Goal: Task Accomplishment & Management: Complete application form

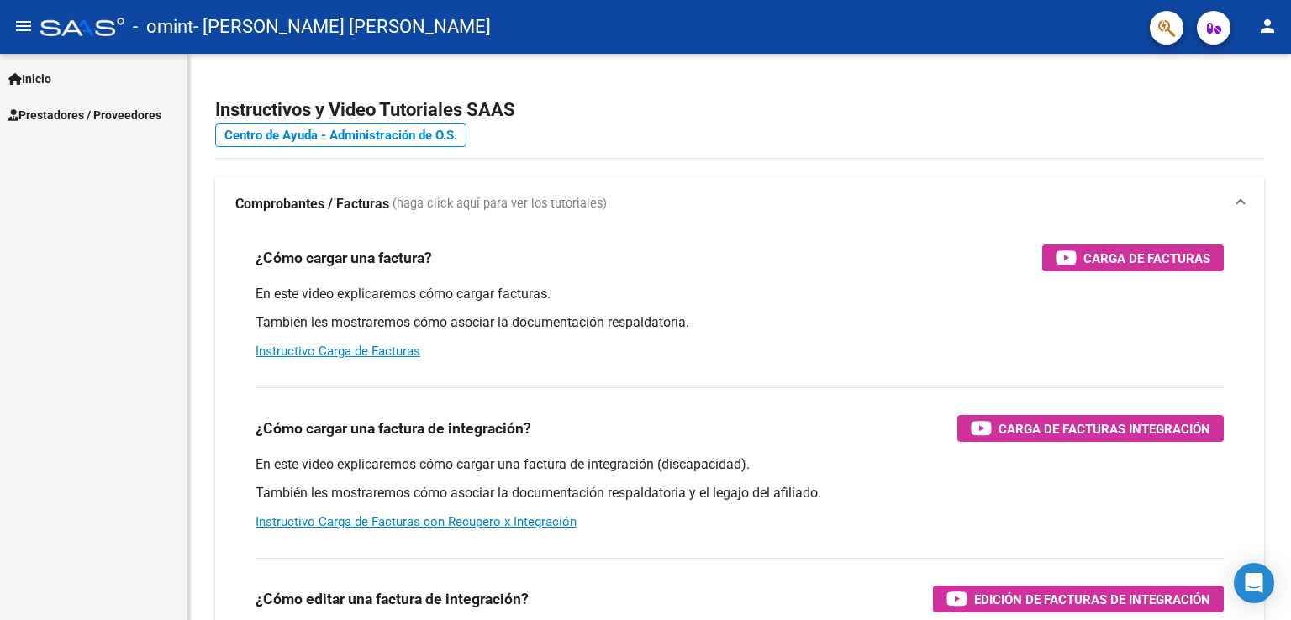
click at [146, 261] on div "Inicio Instructivos Contacto OS Prestadores / Proveedores Facturas - Listado/Ca…" at bounding box center [93, 337] width 187 height 566
click at [74, 114] on span "Prestadores / Proveedores" at bounding box center [84, 115] width 153 height 18
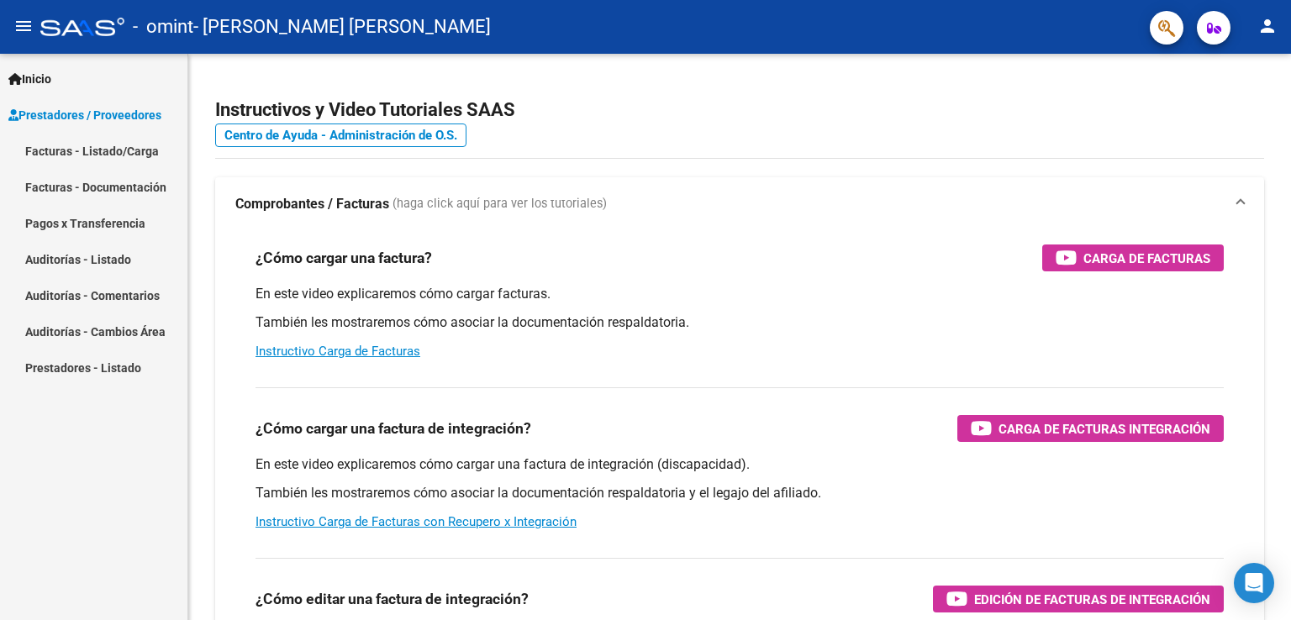
click at [118, 152] on link "Facturas - Listado/Carga" at bounding box center [93, 151] width 187 height 36
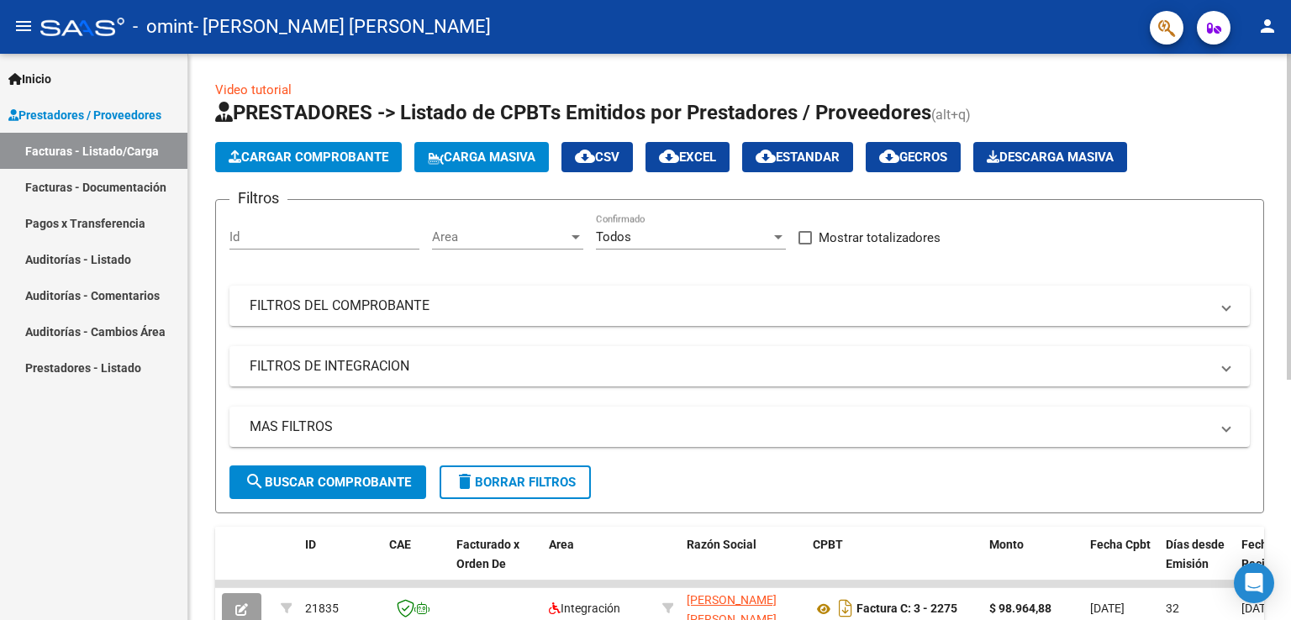
click at [331, 157] on span "Cargar Comprobante" at bounding box center [309, 157] width 160 height 15
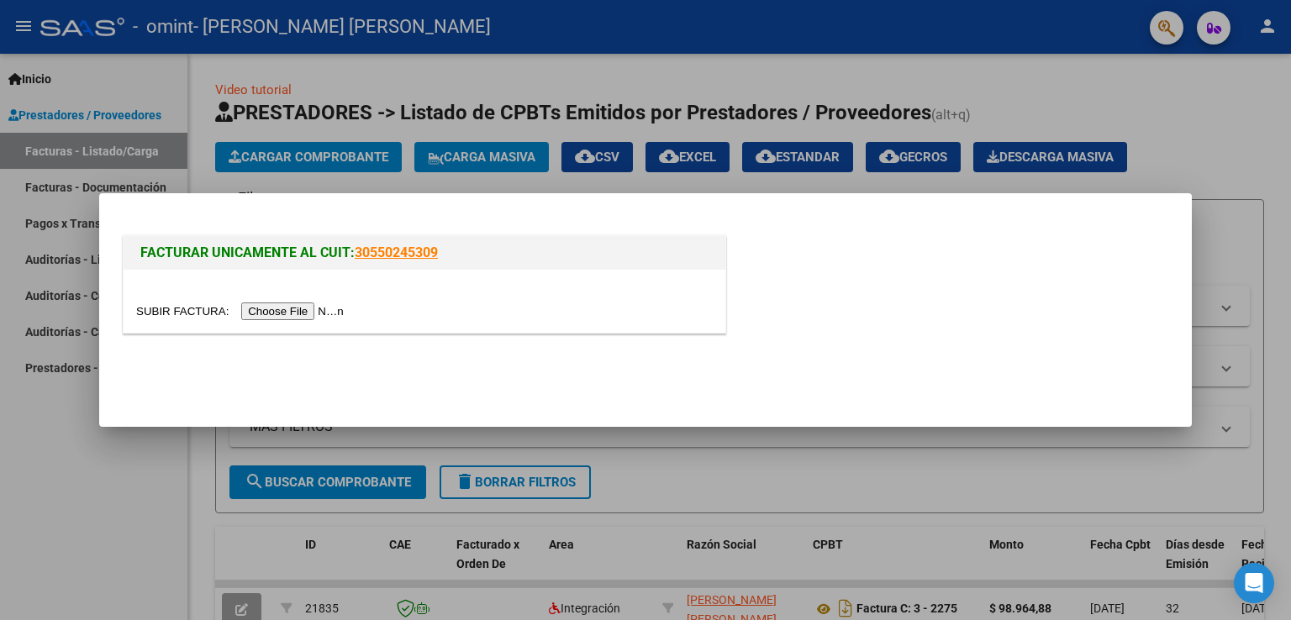
click at [319, 308] on input "file" at bounding box center [242, 312] width 213 height 18
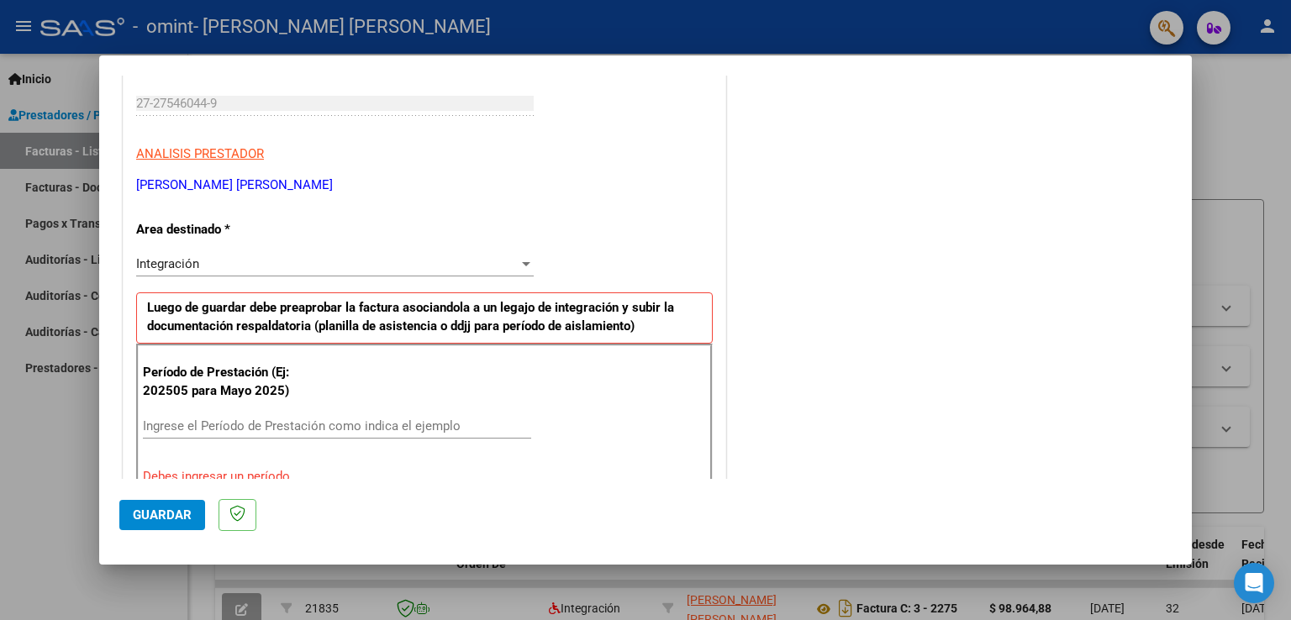
scroll to position [336, 0]
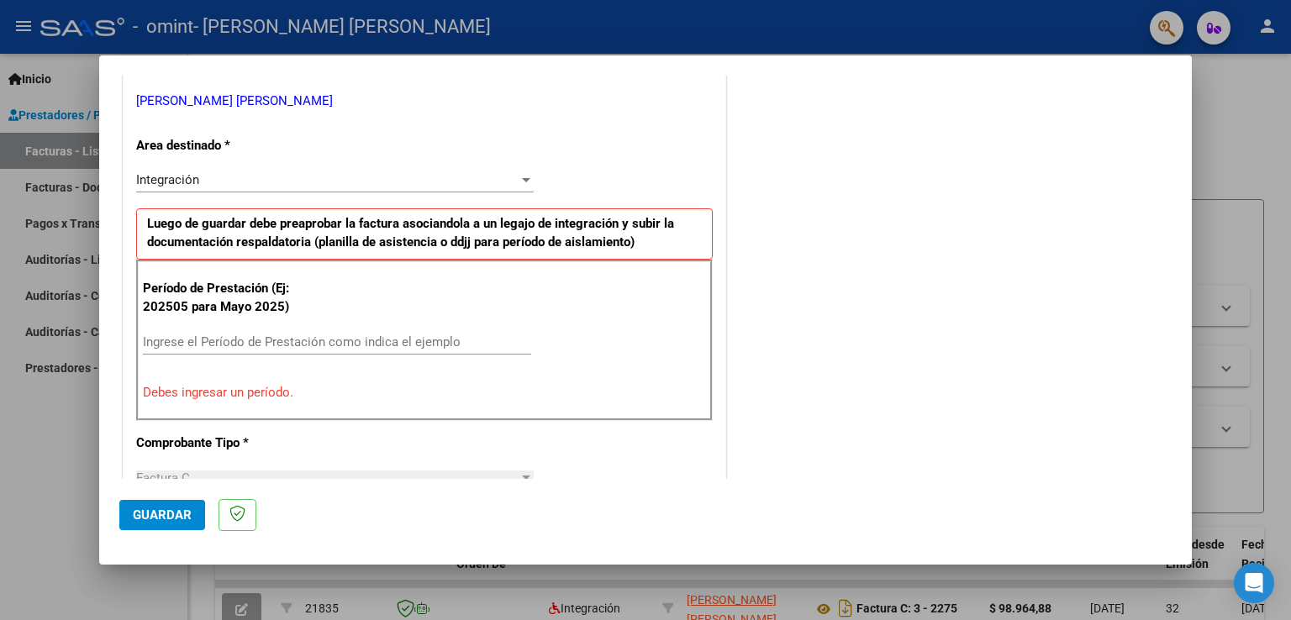
click at [285, 334] on input "Ingrese el Período de Prestación como indica el ejemplo" at bounding box center [337, 341] width 388 height 15
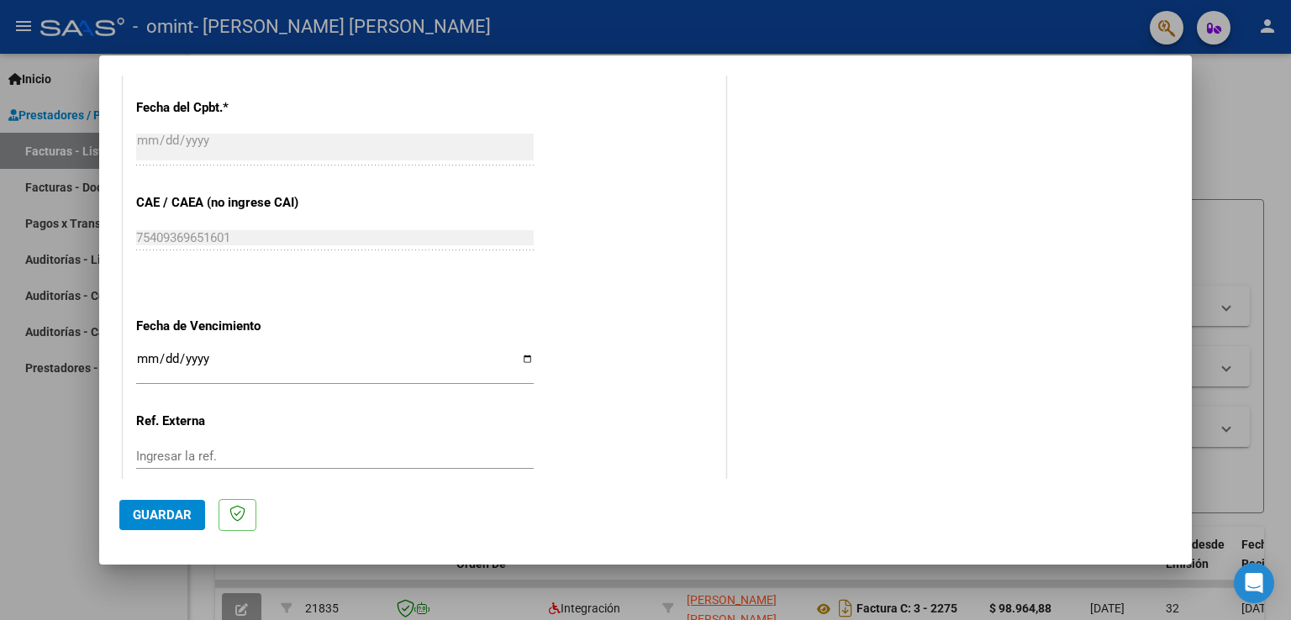
scroll to position [1074, 0]
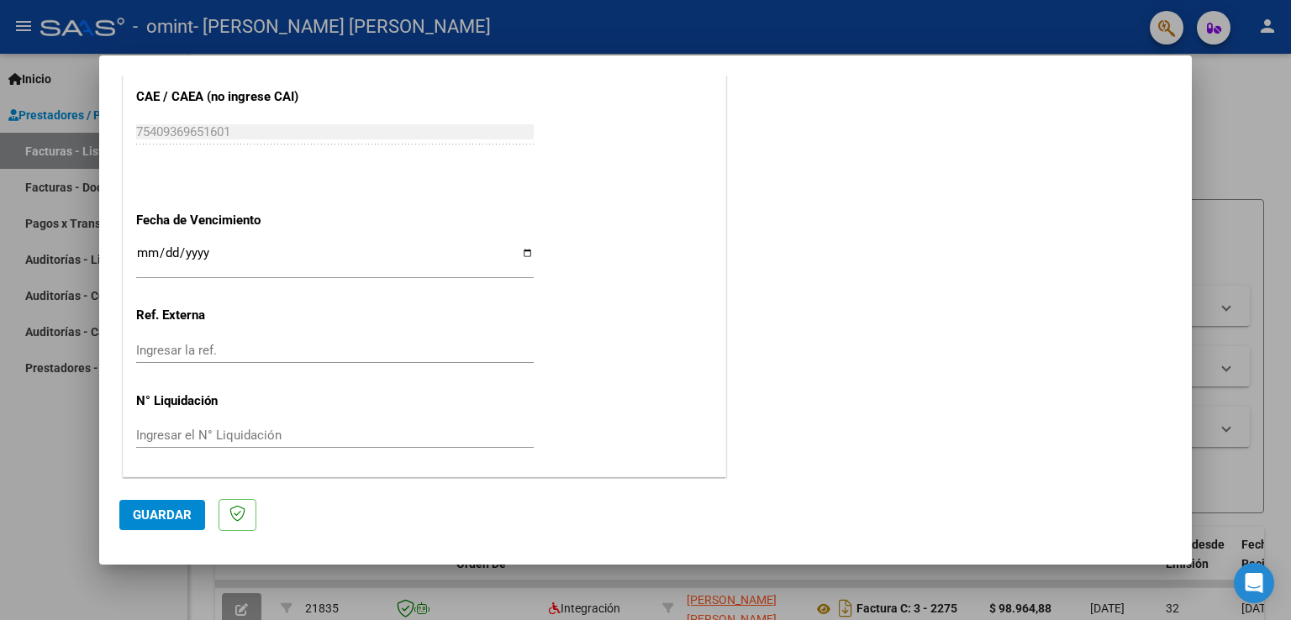
type input "202509"
click at [174, 513] on span "Guardar" at bounding box center [162, 515] width 59 height 15
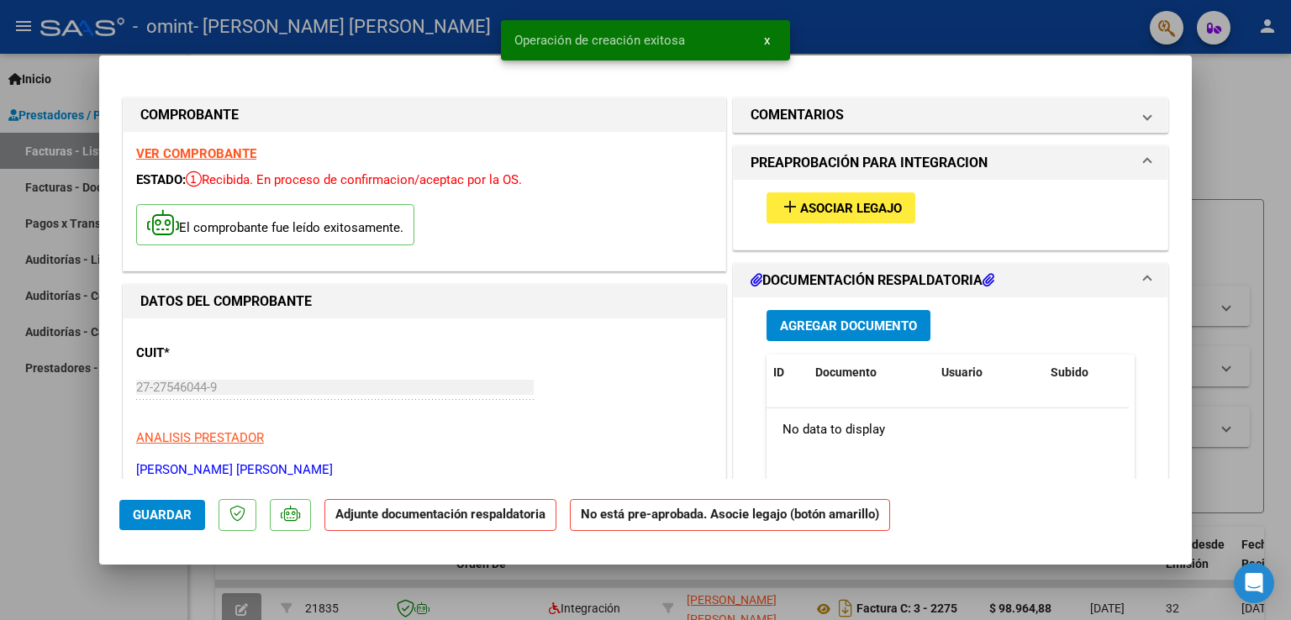
click at [820, 205] on span "Asociar Legajo" at bounding box center [851, 208] width 102 height 15
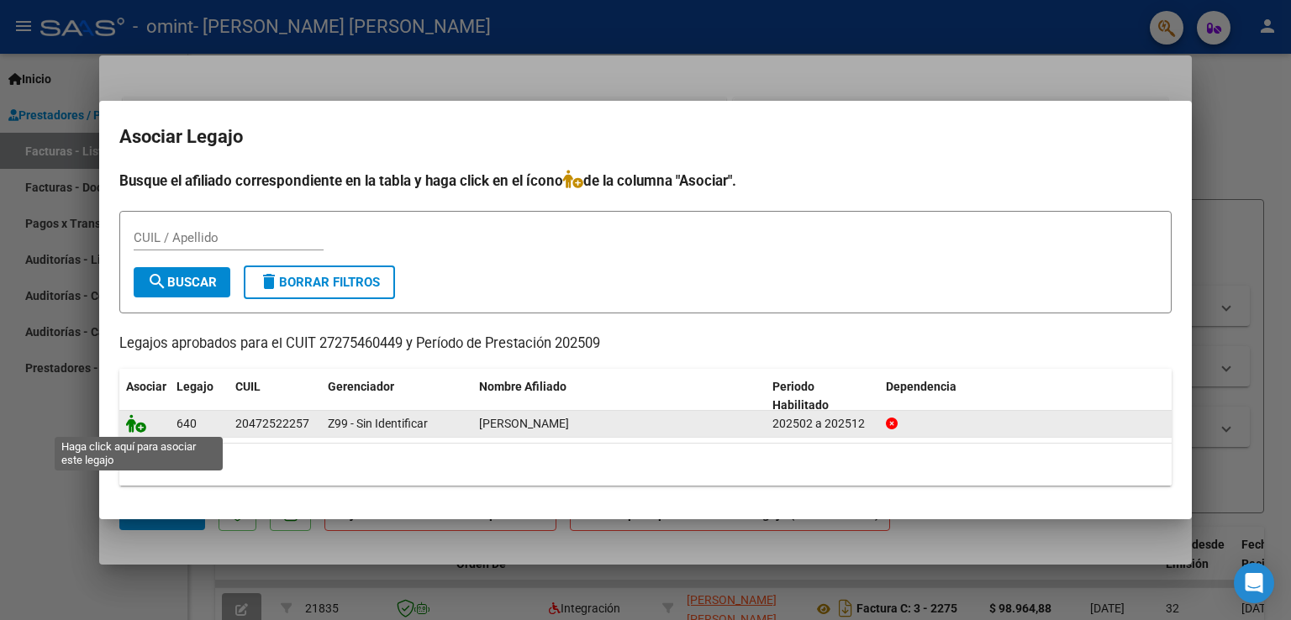
click at [139, 429] on icon at bounding box center [136, 423] width 20 height 18
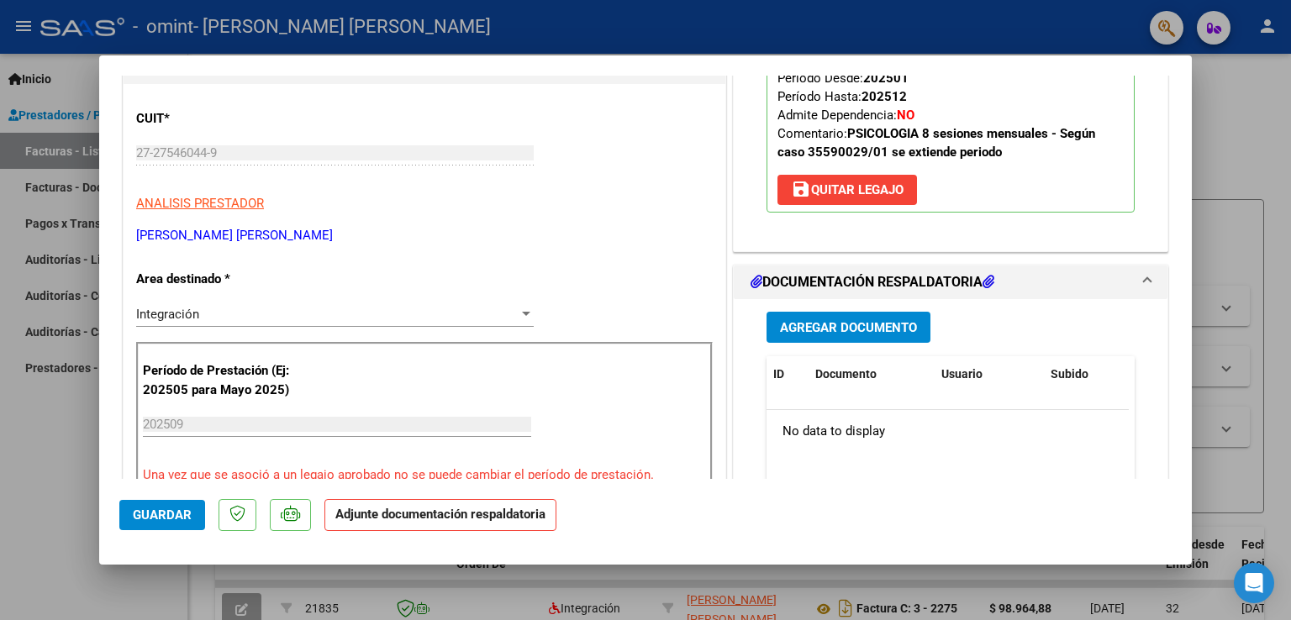
scroll to position [252, 0]
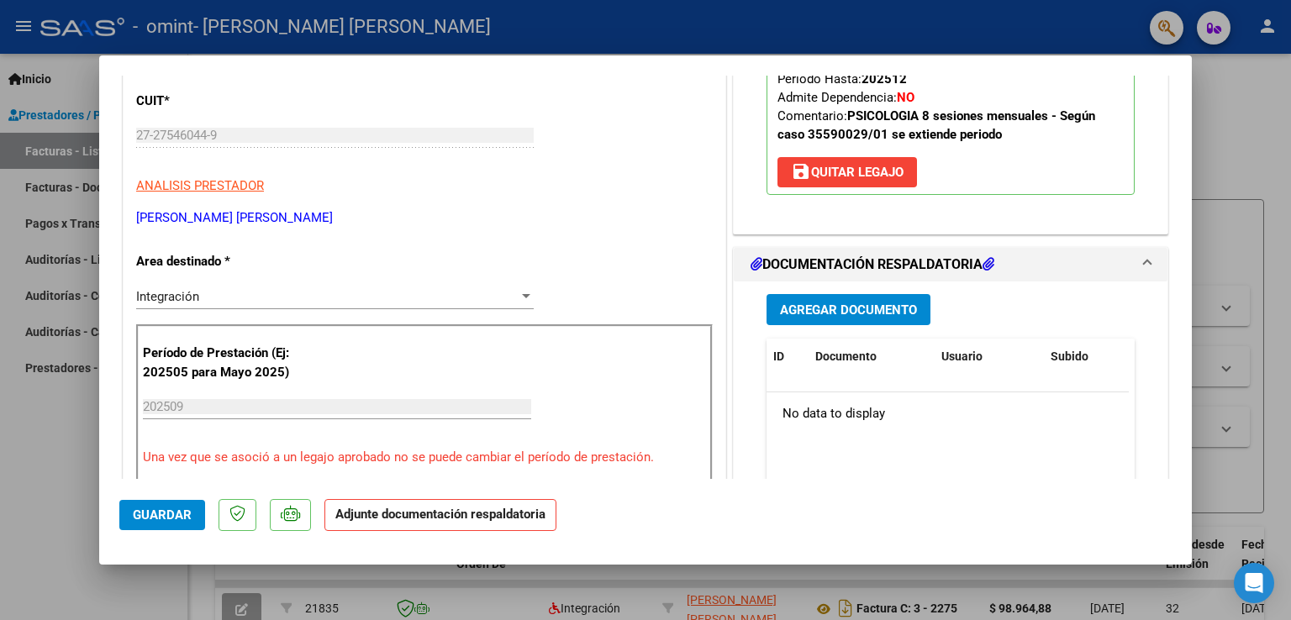
click at [824, 310] on span "Agregar Documento" at bounding box center [848, 310] width 137 height 15
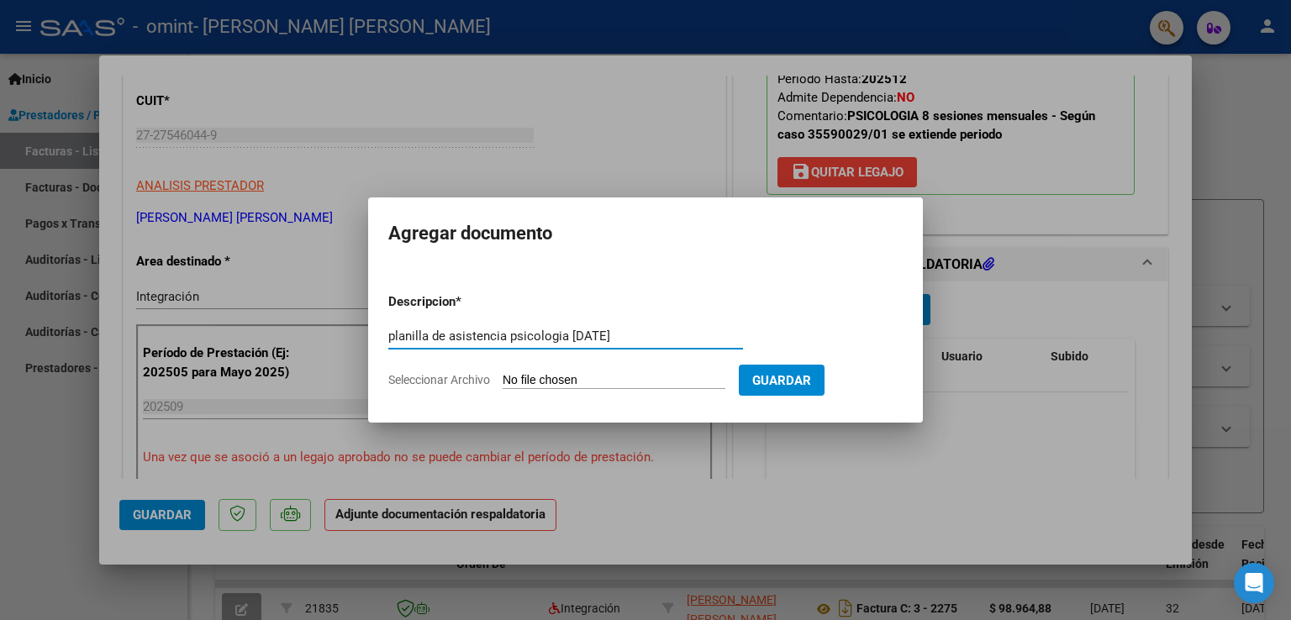
type input "planilla de asistencia psicologia [DATE]"
click at [529, 386] on input "Seleccionar Archivo" at bounding box center [614, 381] width 223 height 16
type input "C:\fakepath\planilla [PERSON_NAME] [DATE].pdf"
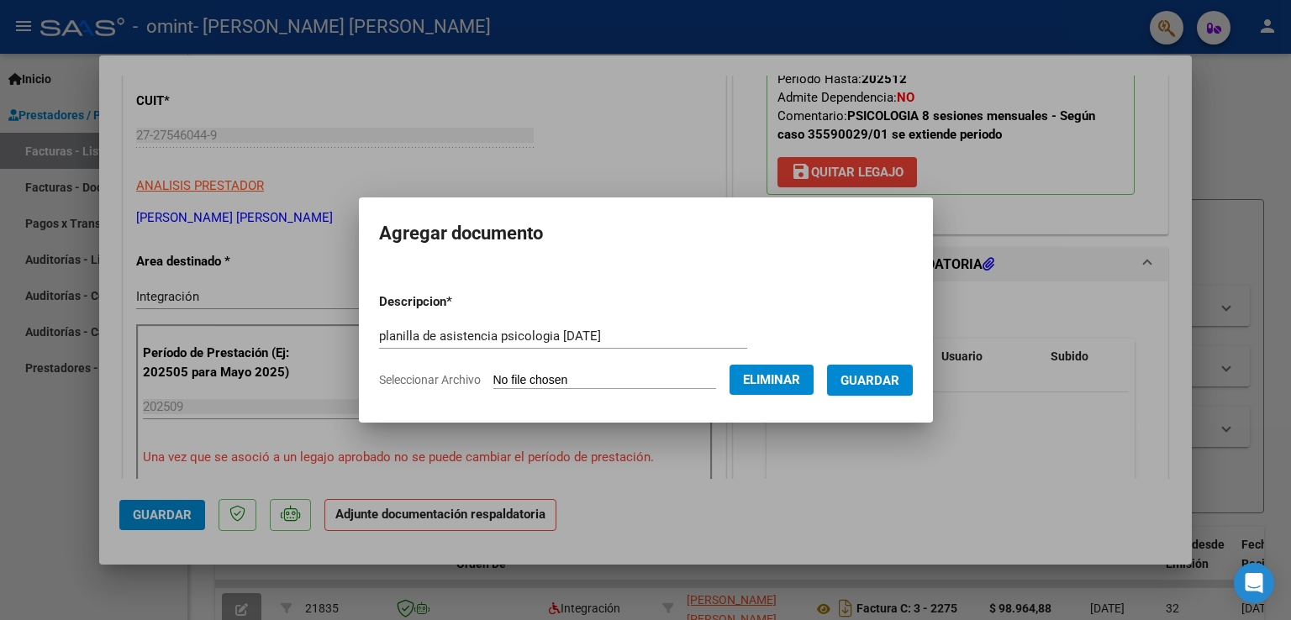
click at [867, 390] on button "Guardar" at bounding box center [870, 380] width 86 height 31
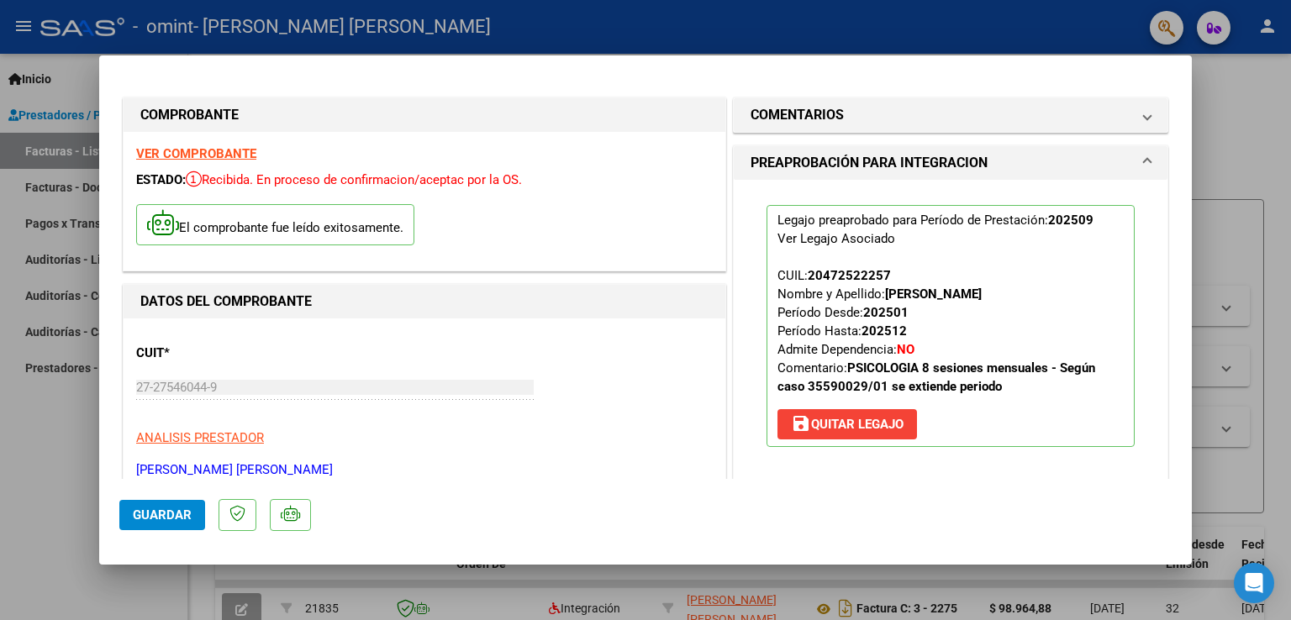
scroll to position [0, 0]
click at [171, 514] on span "Guardar" at bounding box center [162, 515] width 59 height 15
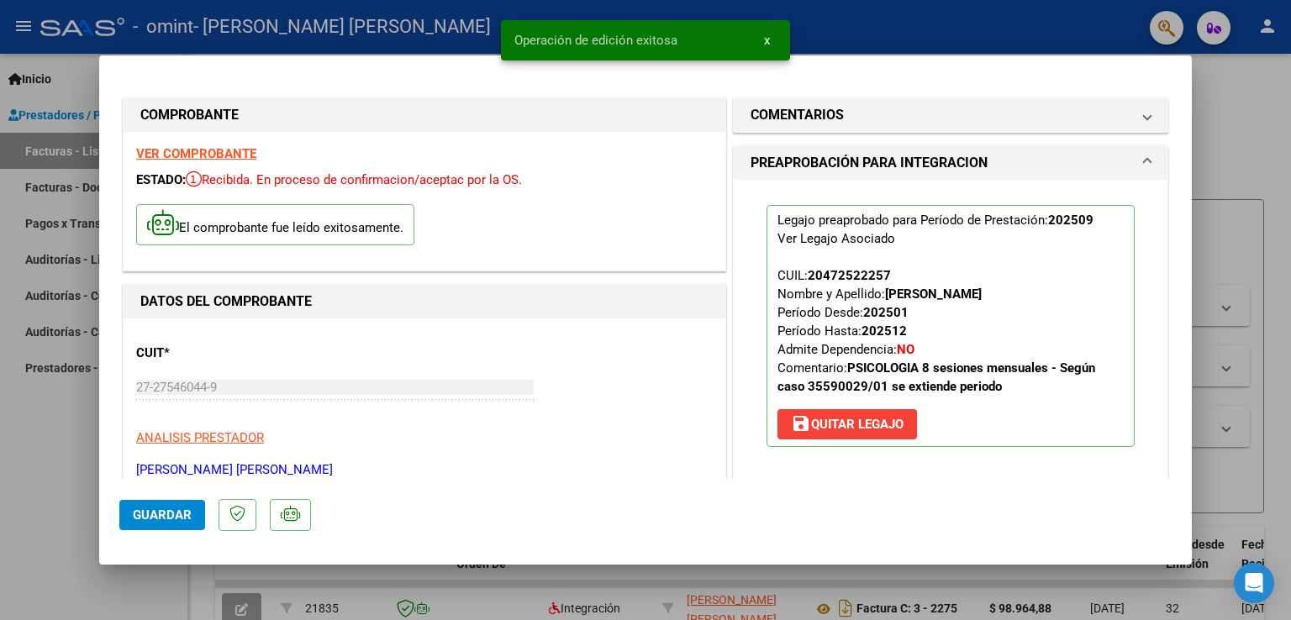
click at [877, 25] on div at bounding box center [645, 310] width 1291 height 620
type input "$ 0,00"
